Goal: Transaction & Acquisition: Purchase product/service

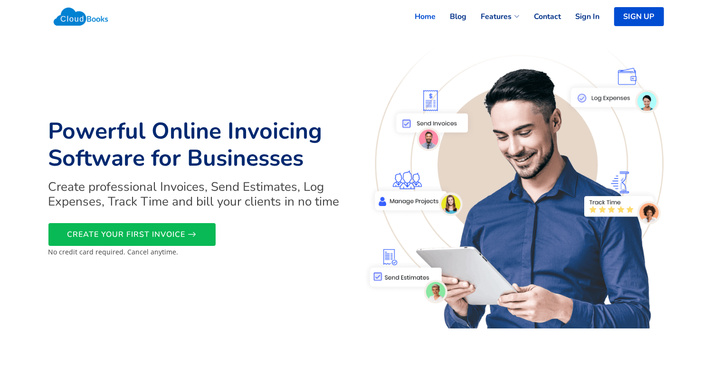
click at [583, 16] on link "Sign In" at bounding box center [581, 16] width 38 height 21
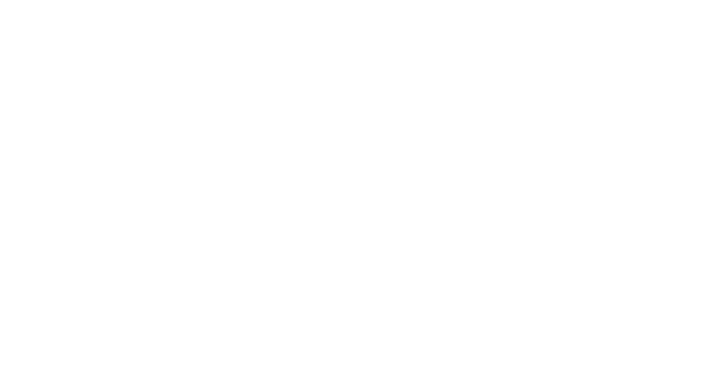
select select "90"
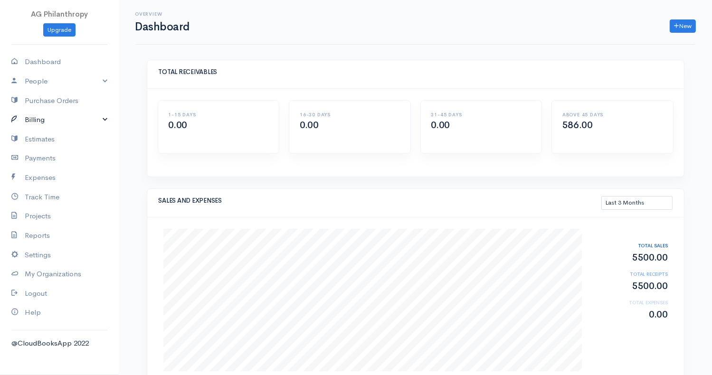
click at [58, 124] on link "Billing" at bounding box center [59, 119] width 119 height 19
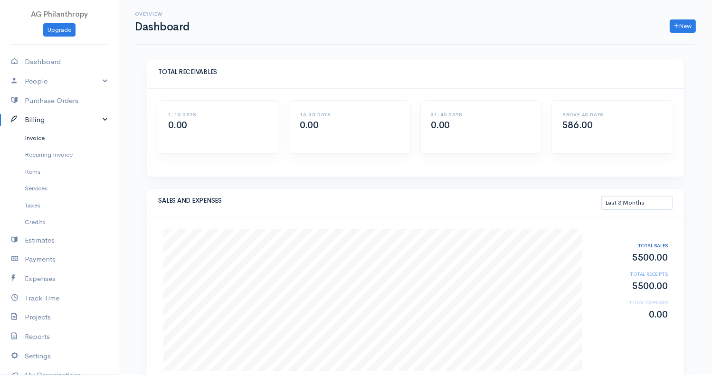
click at [32, 140] on link "Invoice" at bounding box center [59, 138] width 119 height 17
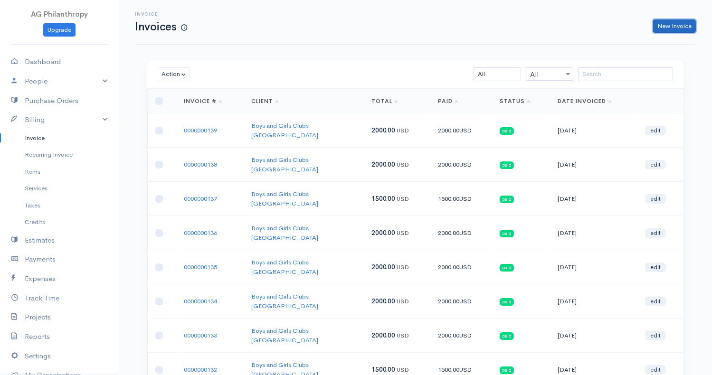
click at [685, 28] on link "New Invoice" at bounding box center [675, 26] width 43 height 14
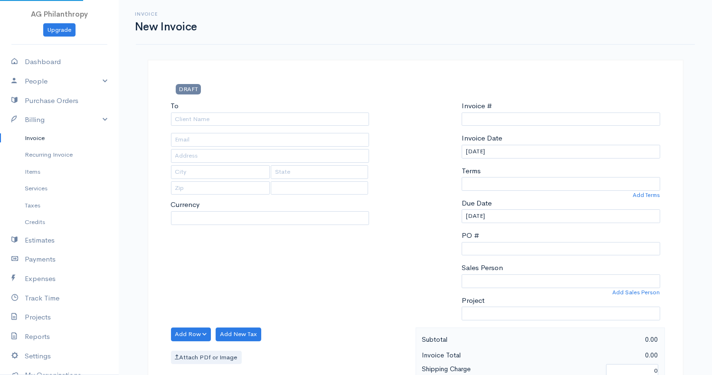
type input "0000000140"
select select "[GEOGRAPHIC_DATA]"
select select "USD"
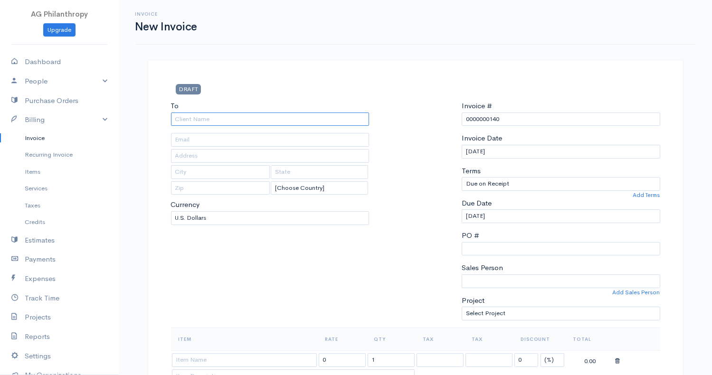
click at [263, 115] on input "To" at bounding box center [270, 120] width 199 height 14
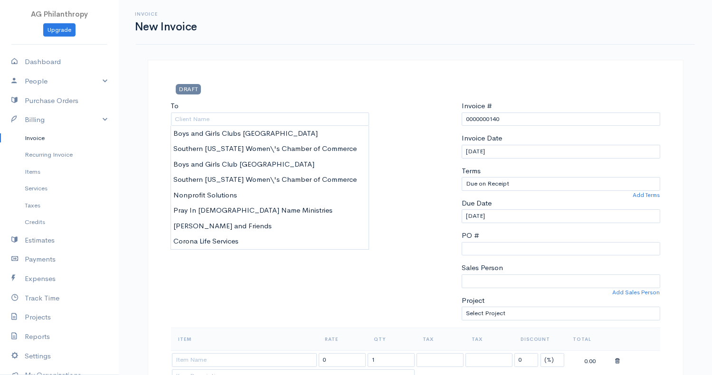
type input "Boys and Girls Clubs [GEOGRAPHIC_DATA]"
type input "[EMAIL_ADDRESS][DOMAIN_NAME]"
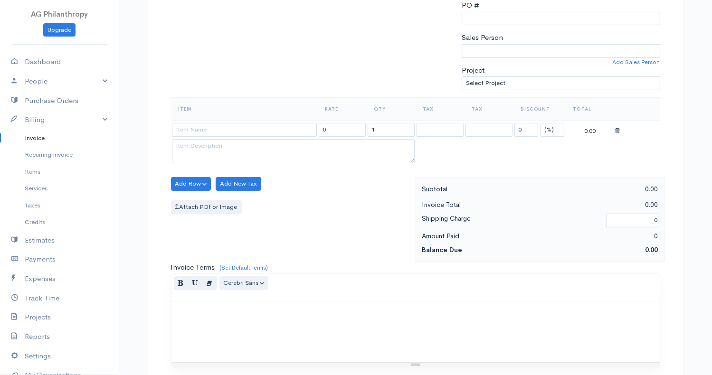
scroll to position [285, 0]
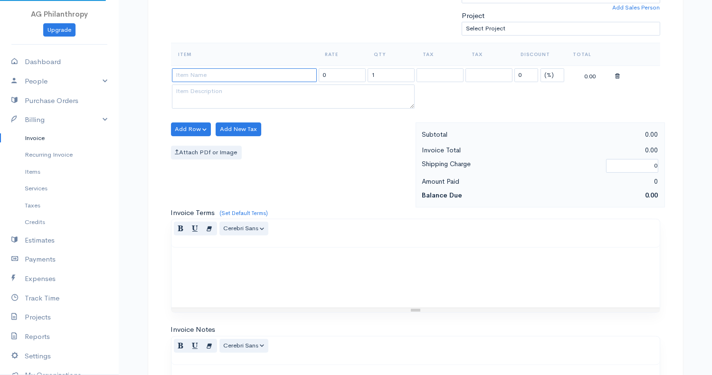
click at [247, 79] on input at bounding box center [244, 75] width 145 height 14
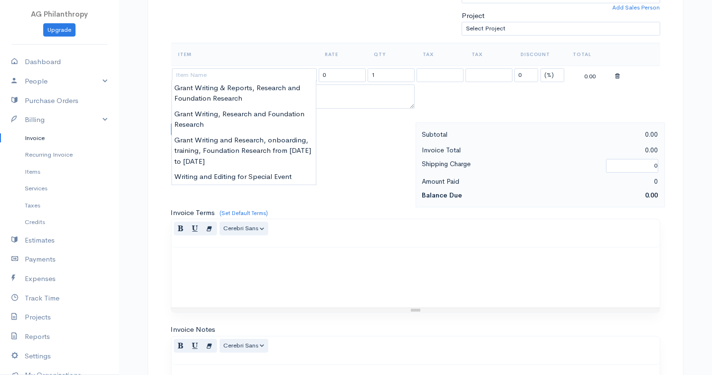
type input "Grant Writing & Reports, Research and Foundation Research"
type input "50.00"
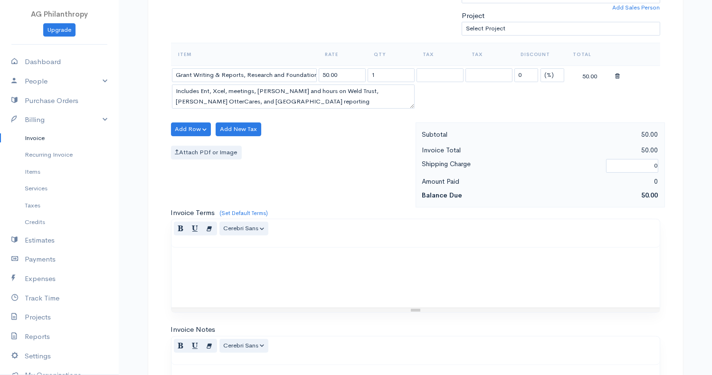
click at [242, 90] on body "AG Philanthropy Upgrade Dashboard People Clients Vendors Staff Users Purchase O…" at bounding box center [356, 132] width 712 height 834
drag, startPoint x: 277, startPoint y: 103, endPoint x: 201, endPoint y: 85, distance: 78.6
click at [201, 85] on textarea "Includes Ent, Xcel, meetings, [PERSON_NAME] and hours on Weld Trust, [PERSON_NA…" at bounding box center [293, 97] width 243 height 25
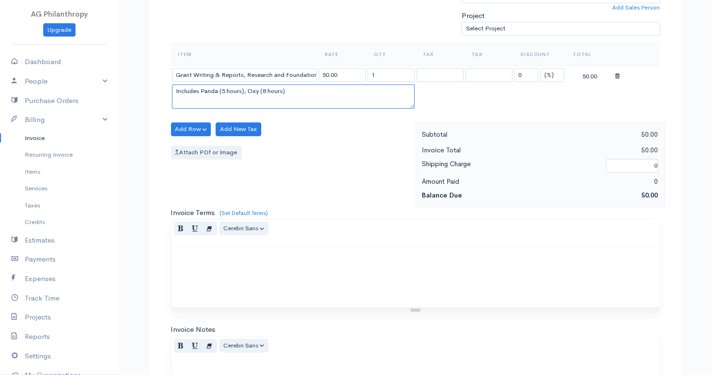
click at [295, 87] on textarea "Includes Panda (5 hours); Oxy (8 hours)" at bounding box center [293, 97] width 243 height 25
click at [268, 92] on textarea "Includes Panda (5 hours); Oxy (8 hours); We" at bounding box center [293, 97] width 243 height 25
click at [310, 86] on textarea "Includes Panda (5 hours); Oxy (5 hours); We" at bounding box center [293, 97] width 243 height 25
click at [295, 100] on textarea "Includes Panda (5 hours); Oxy (5 hours); Weld Community (5 hours); [PERSON_NAME…" at bounding box center [293, 97] width 243 height 25
click at [289, 101] on textarea "Includes Panda (5 hours); Oxy (5 hours); Weld Community (5 hours); [PERSON_NAME…" at bounding box center [293, 97] width 243 height 25
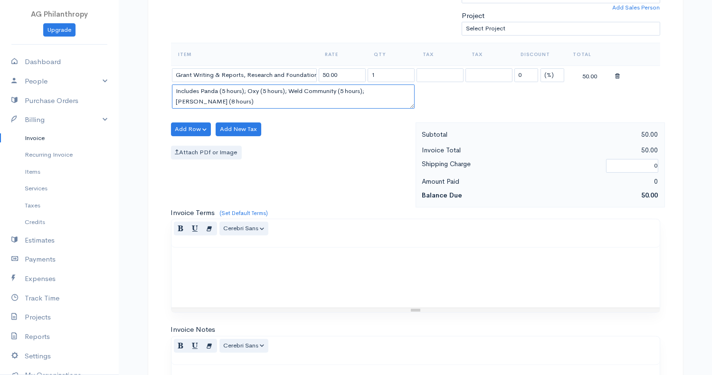
click at [289, 101] on textarea "Includes Panda (5 hours); Oxy (5 hours); Weld Community (5 hours); [PERSON_NAME…" at bounding box center [293, 97] width 243 height 25
type textarea "Includes Panda (5 hours); Oxy (5 hours); Weld Community (5 hours); [PERSON_NAME…"
click at [379, 69] on input "1" at bounding box center [391, 75] width 47 height 14
type input "3"
type input "4"
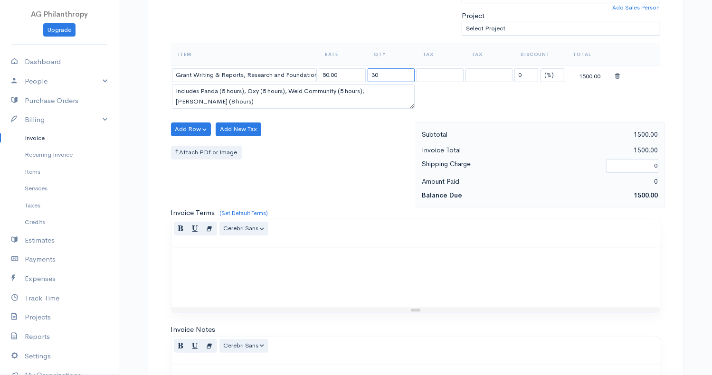
type input "30"
click at [300, 94] on textarea "Includes Panda (5 hours); Oxy (5 hours); Weld Community (5 hours); [PERSON_NAME…" at bounding box center [293, 97] width 243 height 25
click at [272, 104] on textarea "Includes Panda (5 hours); Oxy (5 hours); Weld Community (5 hours); [PERSON_NAME…" at bounding box center [293, 97] width 243 height 25
click at [253, 114] on div "Item Rate Qty Tax Tax Discount Total Grant Writing & Reports, Research and Foun…" at bounding box center [416, 83] width 490 height 80
click at [252, 105] on textarea "Includes Panda (5 hours); Oxy (5 hours); Weld Community (5 hours); [PERSON_NAME…" at bounding box center [293, 97] width 243 height 25
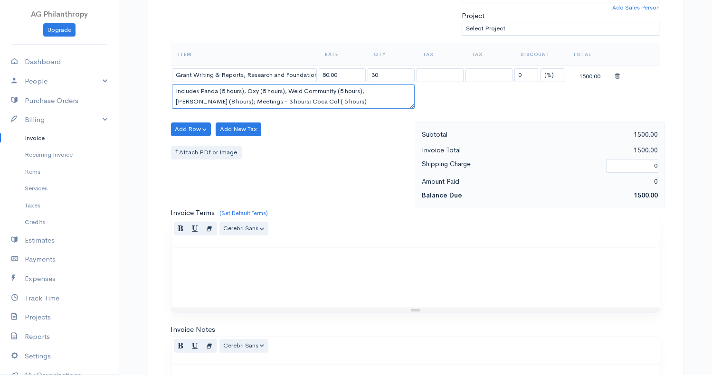
type textarea "Includes Panda (5 hours); Oxy (5 hours); Weld Community (5 hours); [PERSON_NAME…"
click at [388, 76] on input "30" at bounding box center [391, 75] width 47 height 14
type input "33"
click at [481, 106] on table "Item Rate Qty Tax Tax Discount Total Grant Writing & Reports, Research and Foun…" at bounding box center [416, 77] width 490 height 68
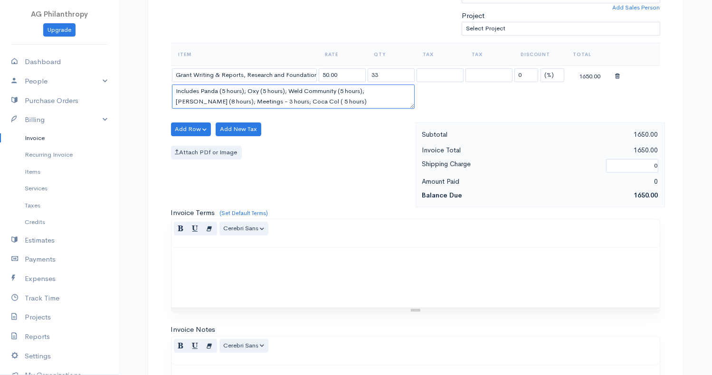
click at [277, 100] on textarea "Includes Panda (5 hours); Oxy (5 hours); Weld Community (5 hours); [PERSON_NAME…" at bounding box center [293, 97] width 243 height 25
click at [331, 97] on textarea "Includes Panda (5 hours); Oxy (5 hours); Weld Community (5 hours); [PERSON_NAME…" at bounding box center [293, 97] width 243 height 25
click at [226, 88] on textarea "Includes Panda (5 hours); Oxy (5 hours); Weld Community (5 hours); [PERSON_NAME…" at bounding box center [293, 97] width 243 height 25
type textarea "Includes Panda (8 hours); Oxy (5 hours); Weld Community (5 hours); [PERSON_NAME…"
click at [383, 79] on input "33" at bounding box center [391, 75] width 47 height 14
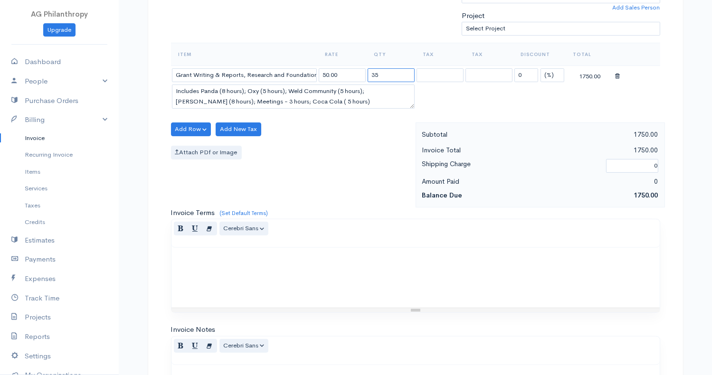
type input "35"
click at [572, 108] on table "Item Rate Qty Tax Tax Discount Total Grant Writing & Reports, Research and Foun…" at bounding box center [416, 77] width 490 height 68
click at [392, 248] on div at bounding box center [416, 278] width 489 height 60
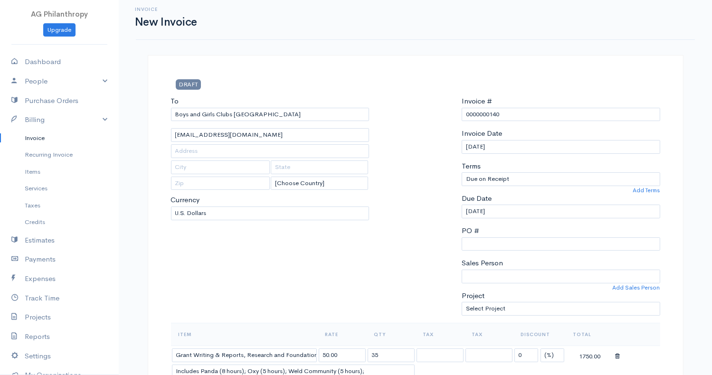
scroll to position [0, 0]
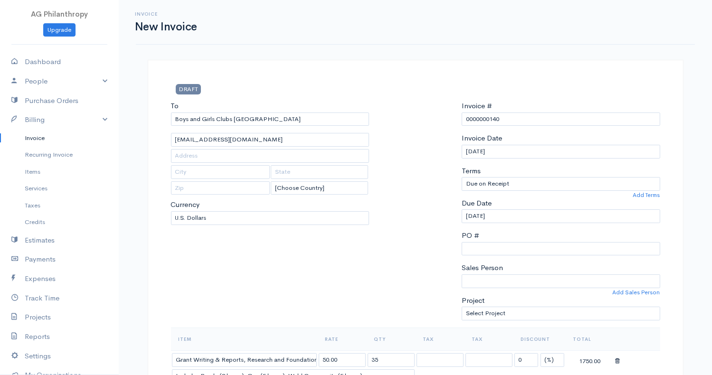
click at [342, 328] on th "Rate" at bounding box center [342, 339] width 49 height 23
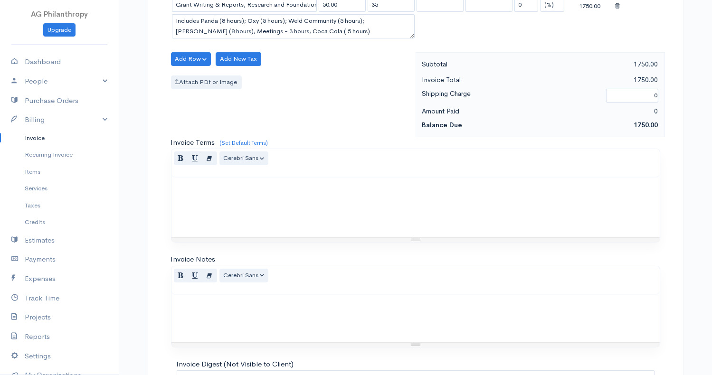
scroll to position [455, 0]
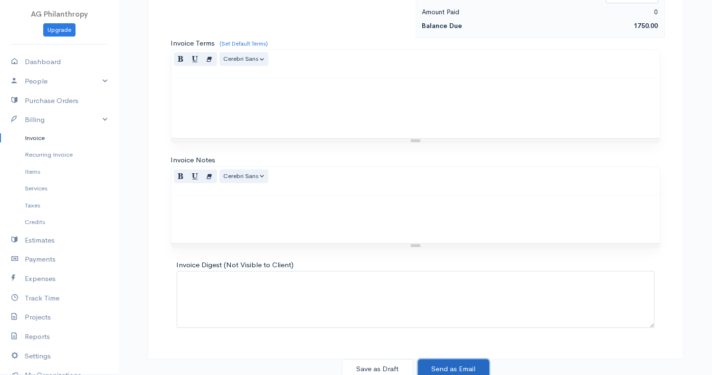
click at [449, 360] on button "Send as Email" at bounding box center [453, 369] width 71 height 19
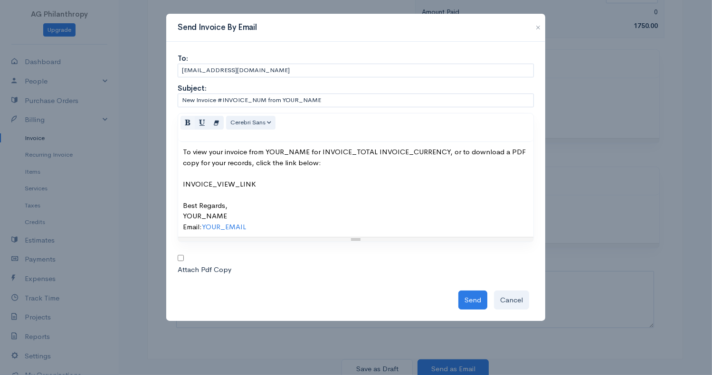
click at [470, 298] on button "Send" at bounding box center [473, 300] width 29 height 19
